Goal: Task Accomplishment & Management: Use online tool/utility

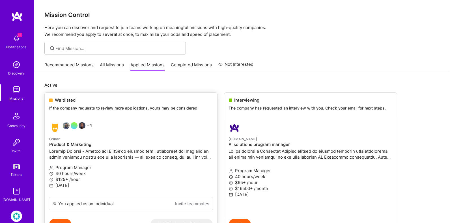
scroll to position [148, 0]
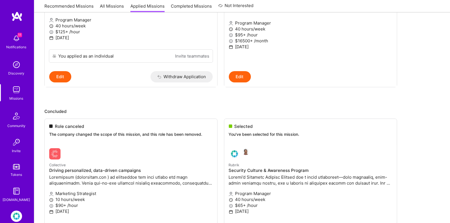
click at [18, 216] on img at bounding box center [16, 216] width 11 height 11
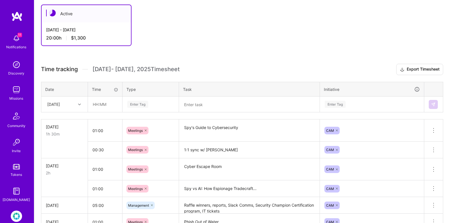
scroll to position [105, 0]
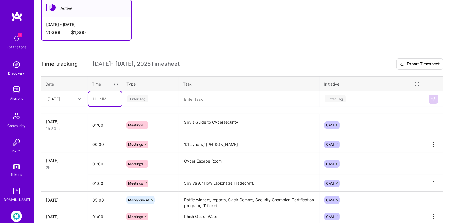
click at [104, 98] on input "text" at bounding box center [105, 99] width 34 height 15
type input "02:00"
click at [140, 96] on div "Enter Tag" at bounding box center [137, 99] width 21 height 9
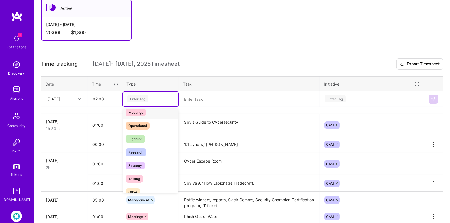
scroll to position [100, 0]
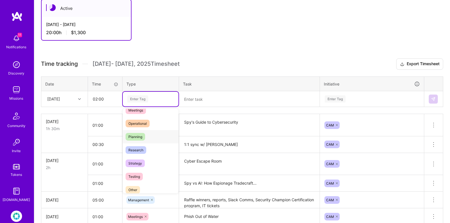
click at [153, 135] on div "Planning" at bounding box center [151, 136] width 56 height 13
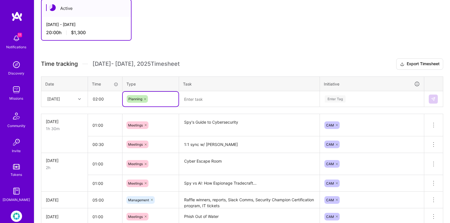
click at [142, 98] on div at bounding box center [145, 99] width 6 height 8
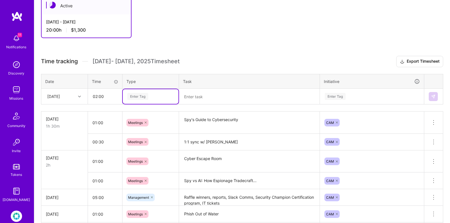
scroll to position [93, 0]
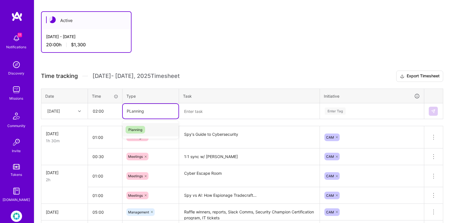
click at [129, 110] on input "PLanning" at bounding box center [136, 111] width 18 height 6
type input "Planning"
click at [158, 130] on div "Planning" at bounding box center [151, 129] width 56 height 13
click at [210, 106] on textarea at bounding box center [249, 111] width 139 height 15
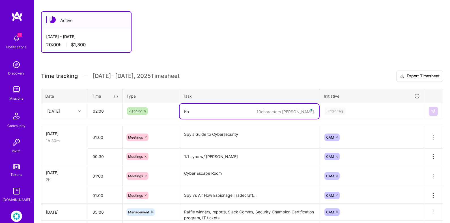
type textarea "R"
drag, startPoint x: 225, startPoint y: 111, endPoint x: 291, endPoint y: 112, distance: 65.9
click at [291, 112] on textarea "Raffle winners for AI x [DATE] and" at bounding box center [249, 111] width 139 height 15
type textarea "Raffle winners for AI [DATE] and short quiz"
click at [362, 110] on div "Enter Tag" at bounding box center [372, 111] width 96 height 7
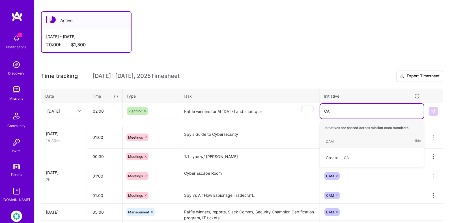
type input "CAM"
click at [339, 141] on div "CAM Hide" at bounding box center [372, 141] width 104 height 13
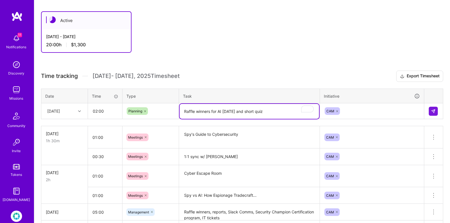
click at [274, 108] on textarea "Raffle winners for AI [DATE] and short quiz" at bounding box center [249, 111] width 139 height 15
click at [201, 109] on textarea "Raffle winners for AI [DATE] and short quiz" at bounding box center [249, 111] width 139 height 15
click at [184, 109] on textarea "Raffle winners for AI [DATE] and short quiz" at bounding box center [249, 111] width 139 height 15
click at [288, 109] on textarea "Raffle winners for AI [DATE] and short quiz" at bounding box center [249, 111] width 139 height 15
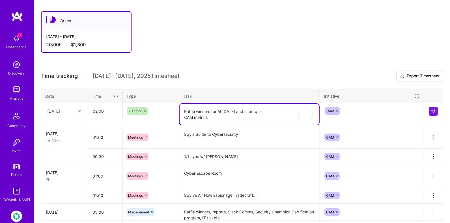
type textarea "Raffle winners for AI [DATE] and short quiz CAM metrics"
click at [98, 112] on input "02:00" at bounding box center [105, 111] width 34 height 15
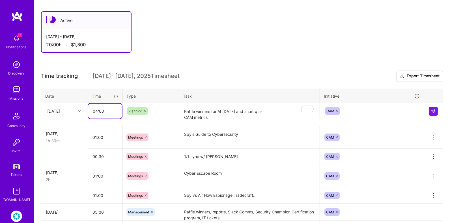
type input "04:00"
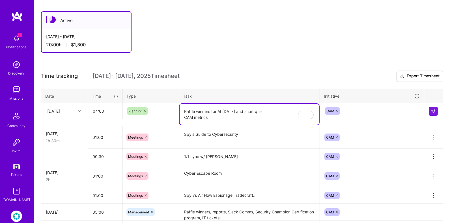
click at [230, 113] on textarea "Raffle winners for AI [DATE] and short quiz CAM metrics" at bounding box center [249, 114] width 139 height 21
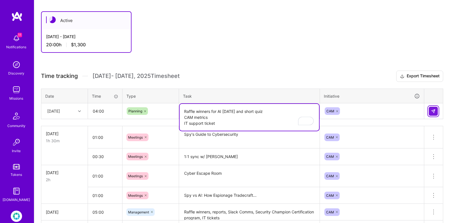
type textarea "Raffle winners for AI [DATE] and short quiz CAM metrics IT support ticket"
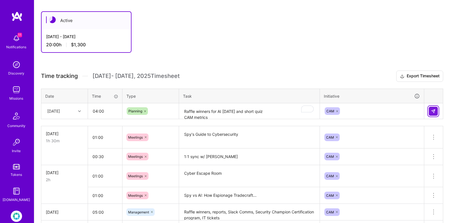
click at [437, 109] on button at bounding box center [433, 111] width 9 height 9
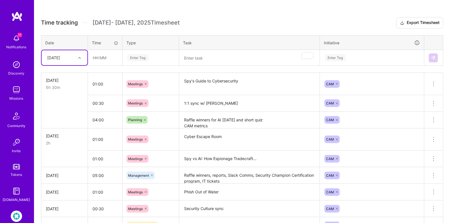
scroll to position [0, 0]
